Goal: Task Accomplishment & Management: Complete application form

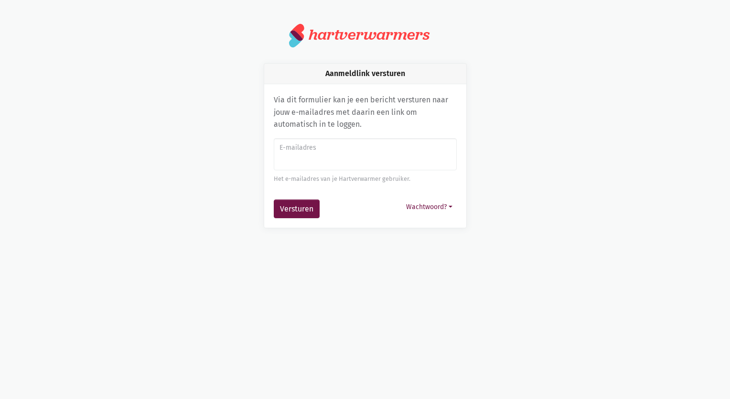
type input "l"
type input "[EMAIL_ADDRESS][DOMAIN_NAME]"
click at [298, 202] on button "Versturen" at bounding box center [297, 208] width 46 height 19
